Goal: Use online tool/utility: Utilize a website feature to perform a specific function

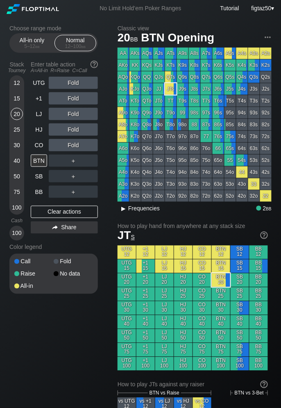
click at [127, 210] on div "▸" at bounding box center [123, 208] width 11 height 10
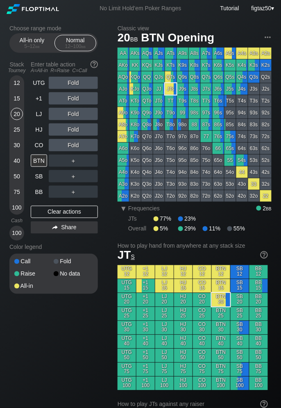
click at [160, 89] on div "JJ" at bounding box center [158, 88] width 11 height 11
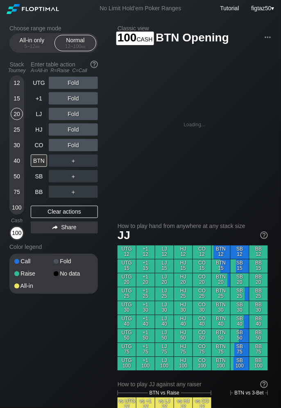
click at [13, 231] on div "100" at bounding box center [17, 233] width 12 height 12
click at [15, 232] on div "100" at bounding box center [17, 233] width 12 height 12
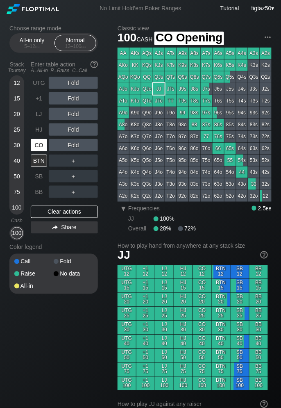
click at [43, 147] on div "CO" at bounding box center [39, 145] width 16 height 12
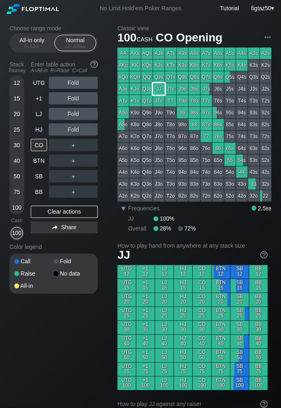
click at [157, 88] on div "JJ" at bounding box center [158, 88] width 11 height 11
click at [37, 128] on div "HJ" at bounding box center [39, 129] width 16 height 12
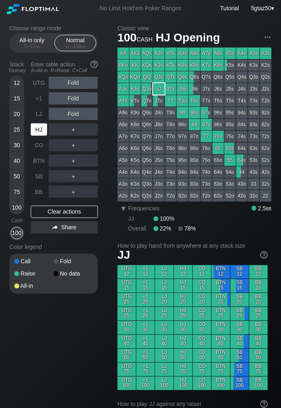
click at [37, 128] on div "HJ" at bounding box center [39, 129] width 16 height 12
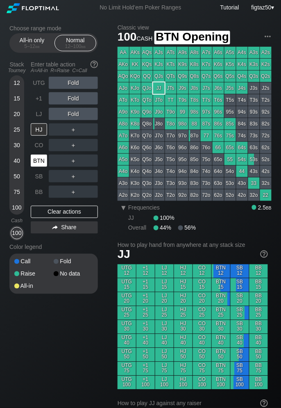
click at [33, 159] on div "BTN" at bounding box center [39, 160] width 16 height 12
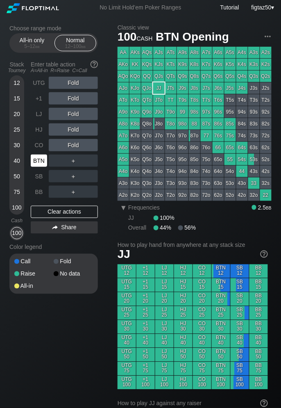
click at [36, 160] on div "BTN" at bounding box center [39, 160] width 16 height 12
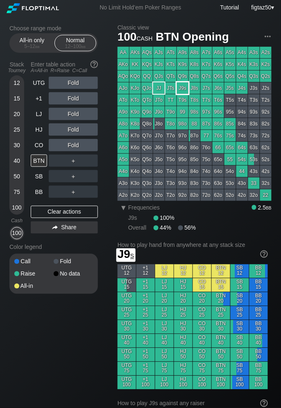
click at [183, 89] on div "J9s" at bounding box center [182, 87] width 11 height 11
click at [39, 131] on div "HJ" at bounding box center [39, 129] width 16 height 12
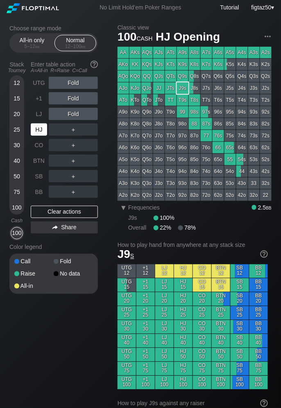
click at [39, 131] on div "HJ" at bounding box center [39, 129] width 16 height 12
click at [69, 131] on div "R ✕" at bounding box center [74, 129] width 16 height 12
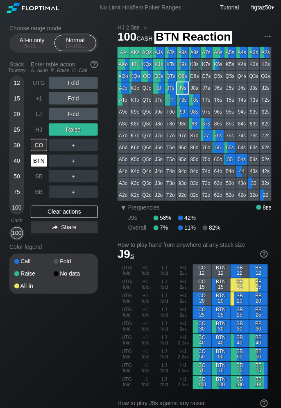
click at [41, 158] on div "BTN" at bounding box center [39, 160] width 16 height 12
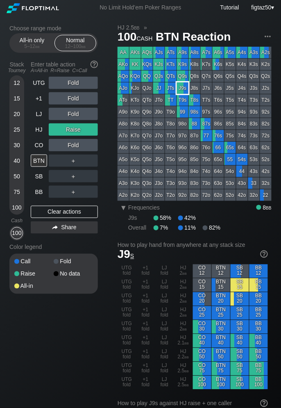
click at [186, 89] on div "J9s" at bounding box center [182, 87] width 11 height 11
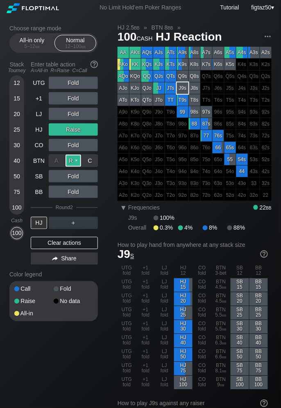
click at [72, 163] on div "R ✕" at bounding box center [74, 160] width 16 height 12
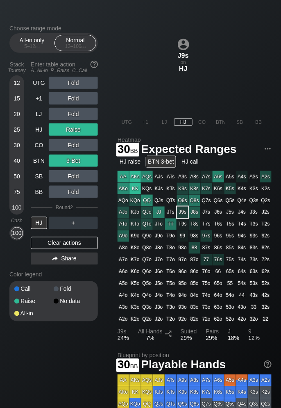
scroll to position [425, 0]
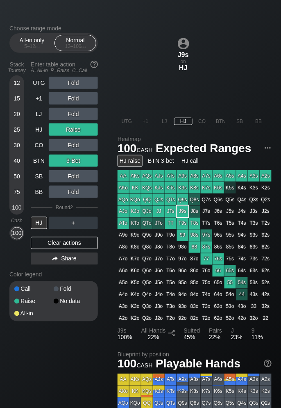
click at [132, 160] on div "HJ raise" at bounding box center [130, 161] width 25 height 12
click at [156, 161] on div "BTN 3-bet" at bounding box center [161, 161] width 30 height 12
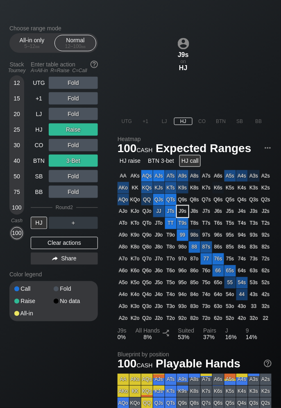
click at [191, 162] on div "HJ call" at bounding box center [189, 161] width 21 height 12
click at [77, 246] on div "Clear actions" at bounding box center [64, 243] width 67 height 12
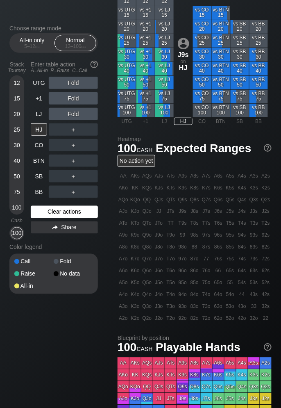
click at [77, 246] on div "Color legend" at bounding box center [53, 246] width 88 height 13
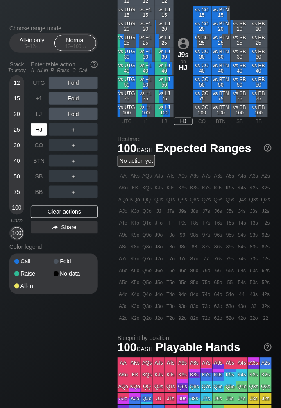
click at [35, 131] on div "HJ" at bounding box center [39, 129] width 16 height 12
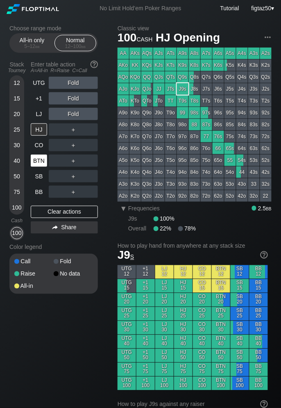
click at [42, 159] on div "BTN" at bounding box center [39, 160] width 16 height 12
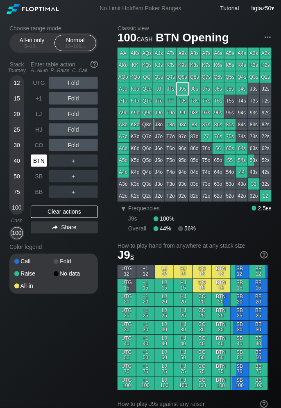
click at [42, 159] on div "BTN" at bounding box center [39, 160] width 16 height 12
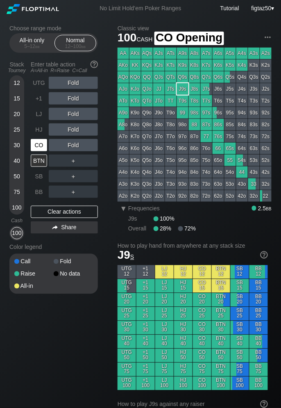
click at [42, 145] on div "CO" at bounding box center [39, 145] width 16 height 12
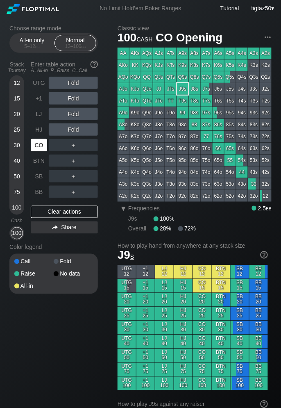
click at [42, 145] on div "CO" at bounding box center [39, 145] width 16 height 12
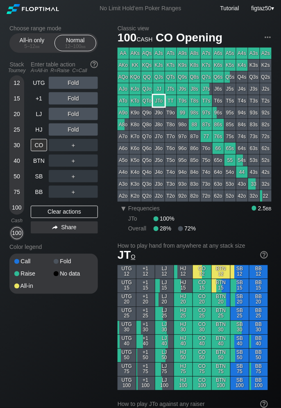
click at [160, 102] on div "JTo" at bounding box center [158, 100] width 11 height 11
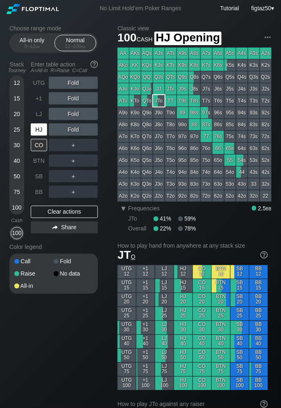
click at [38, 130] on div "HJ" at bounding box center [39, 129] width 16 height 12
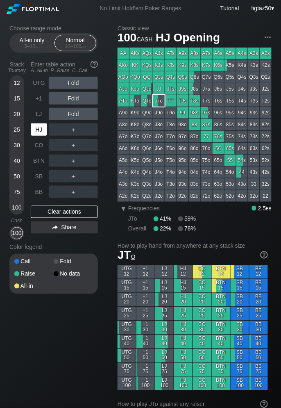
click at [38, 130] on div "HJ" at bounding box center [39, 129] width 16 height 12
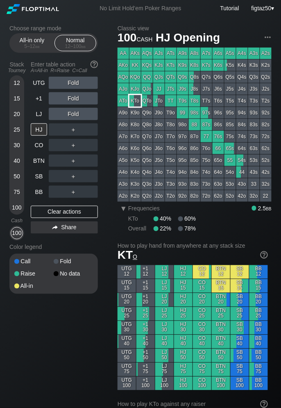
click at [136, 102] on div "KTo" at bounding box center [134, 100] width 11 height 11
